Goal: Task Accomplishment & Management: Manage account settings

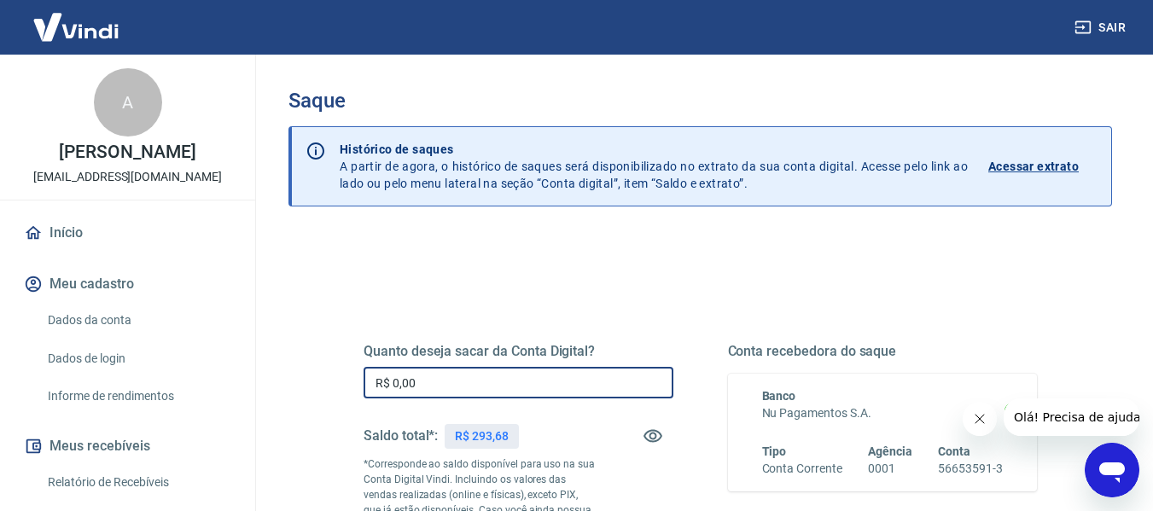
click at [486, 384] on input "R$ 0,00" at bounding box center [518, 383] width 310 height 32
type input "R$ 293,68"
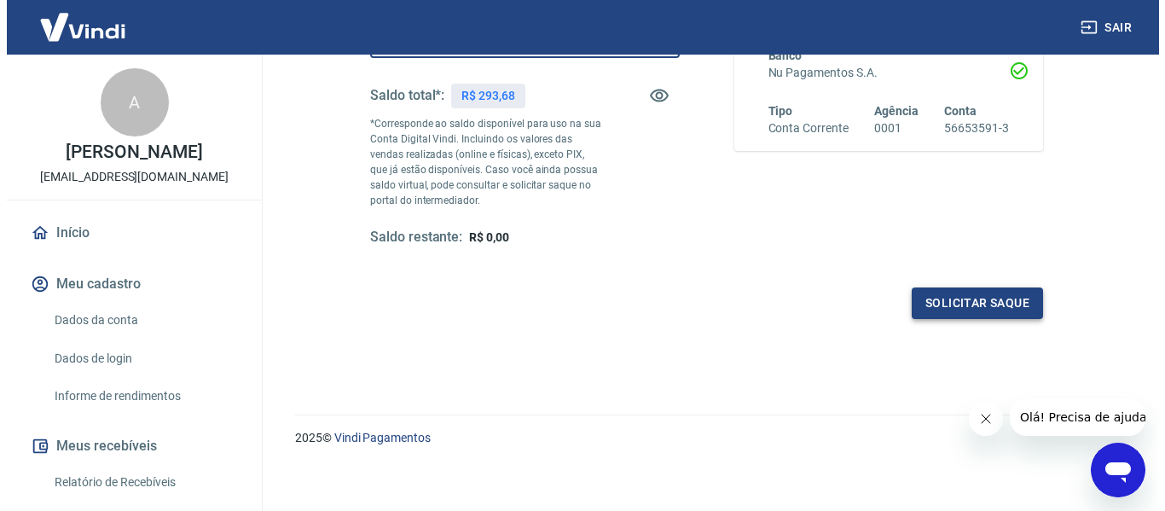
scroll to position [341, 0]
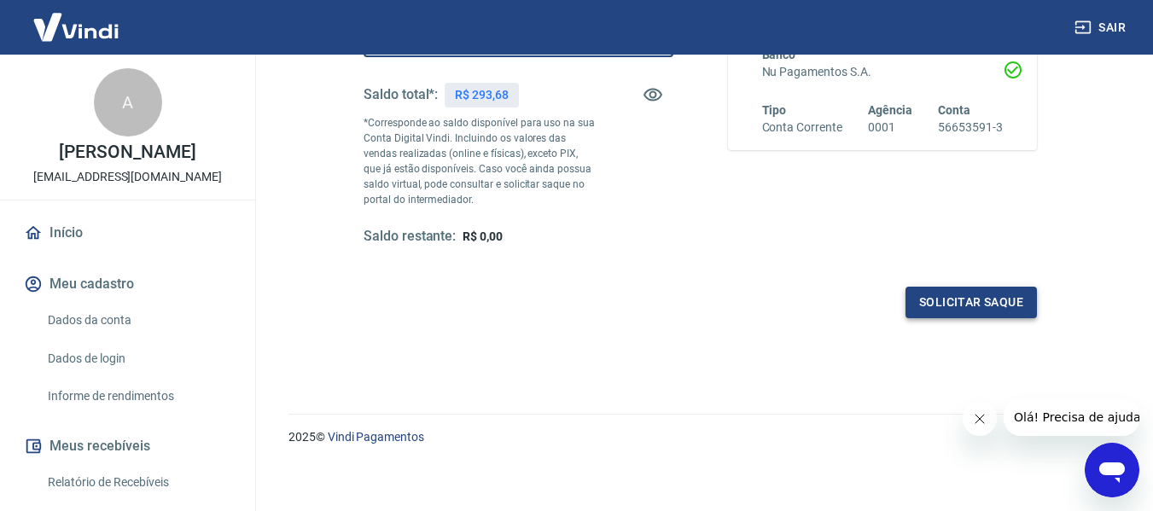
click at [996, 295] on button "Solicitar saque" at bounding box center [970, 303] width 131 height 32
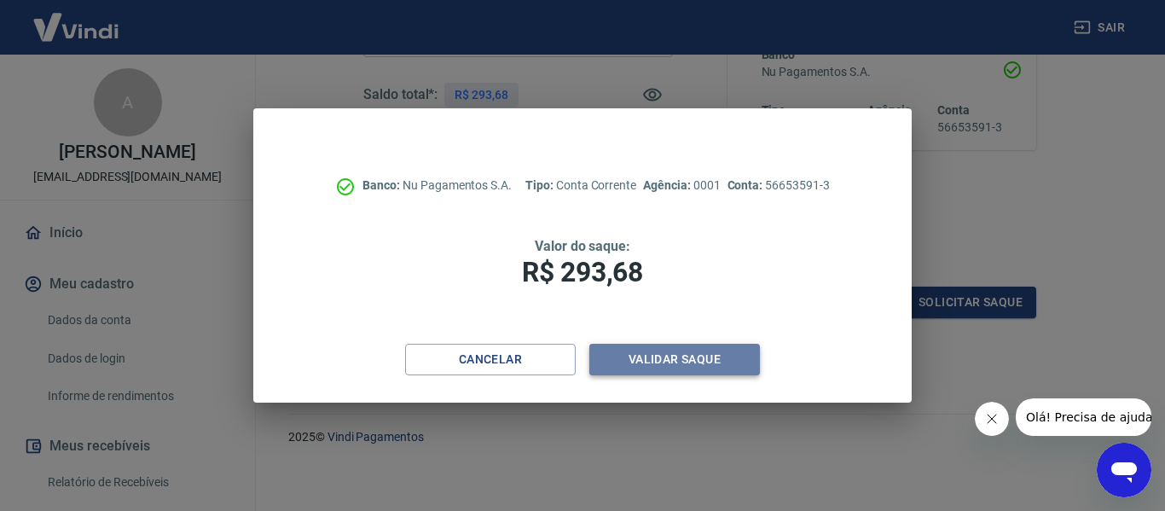
click at [677, 363] on button "Validar saque" at bounding box center [675, 360] width 171 height 32
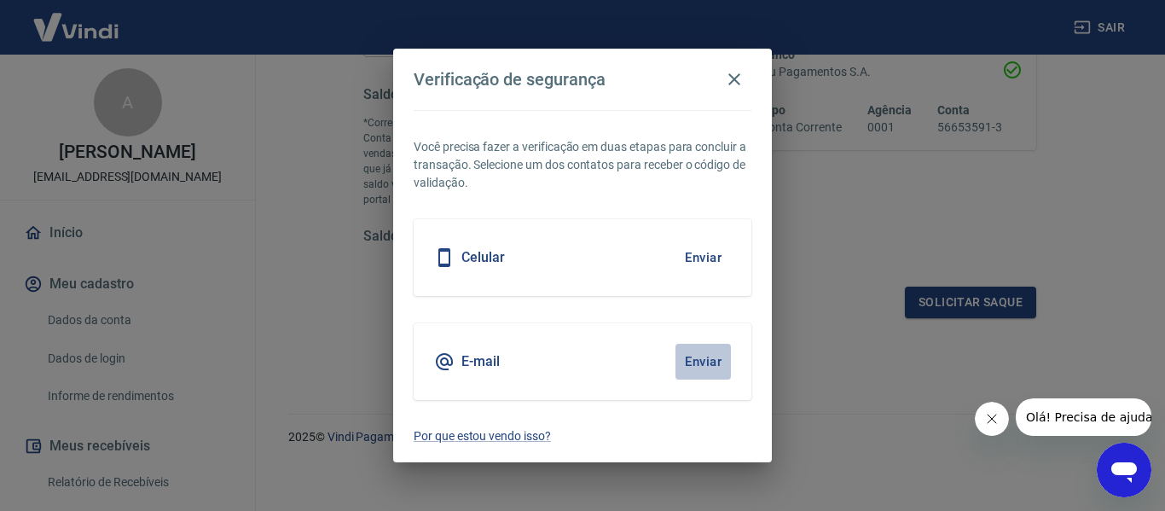
click at [706, 368] on button "Enviar" at bounding box center [703, 362] width 55 height 36
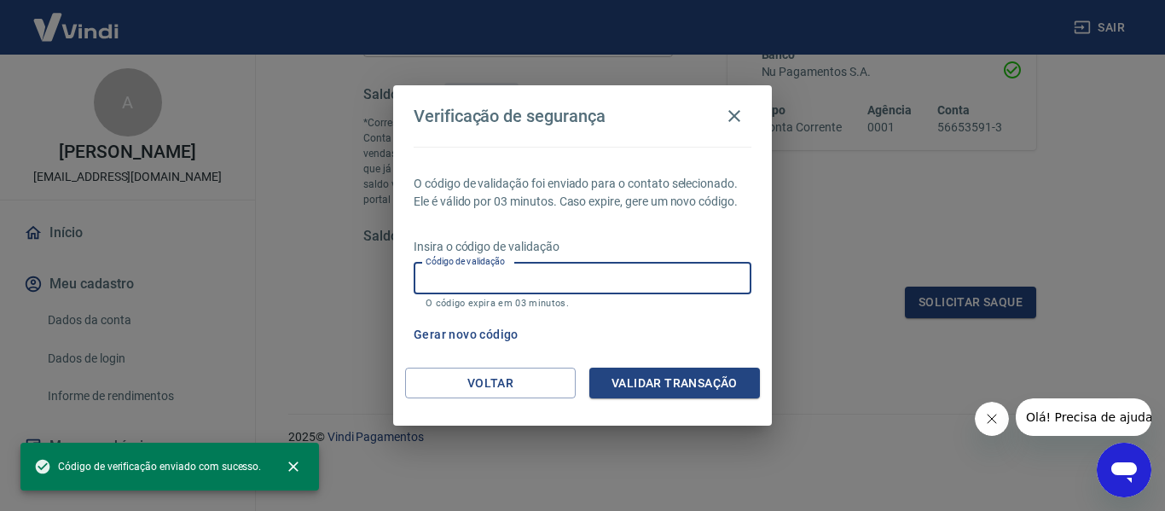
paste input "758523"
type input "758523"
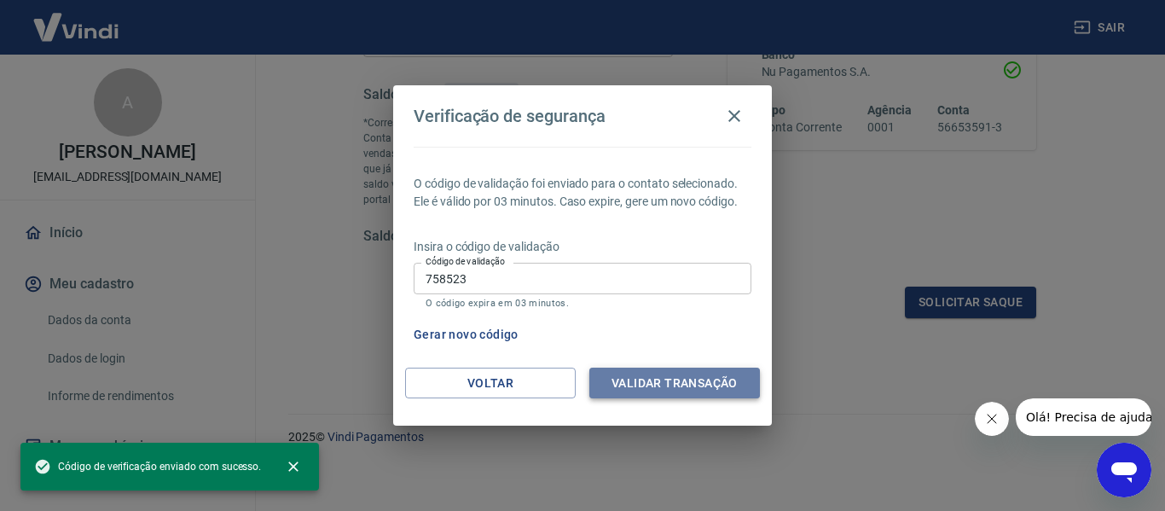
click at [657, 371] on button "Validar transação" at bounding box center [675, 384] width 171 height 32
